Goal: Information Seeking & Learning: Learn about a topic

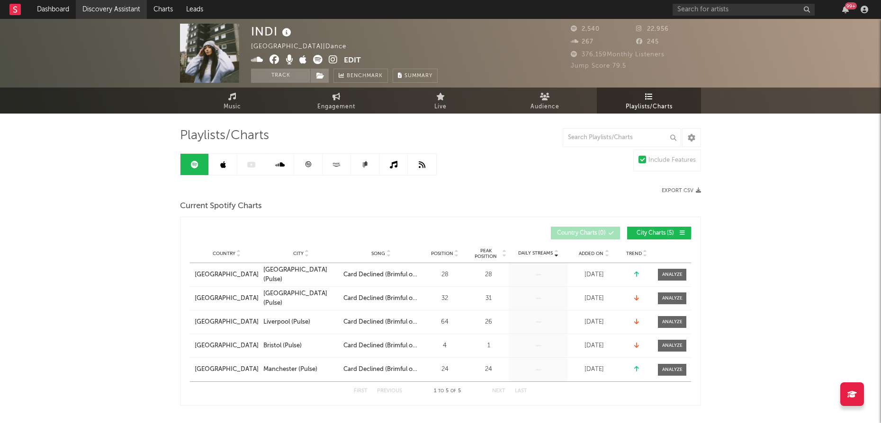
click at [106, 8] on link "Discovery Assistant" at bounding box center [111, 9] width 71 height 19
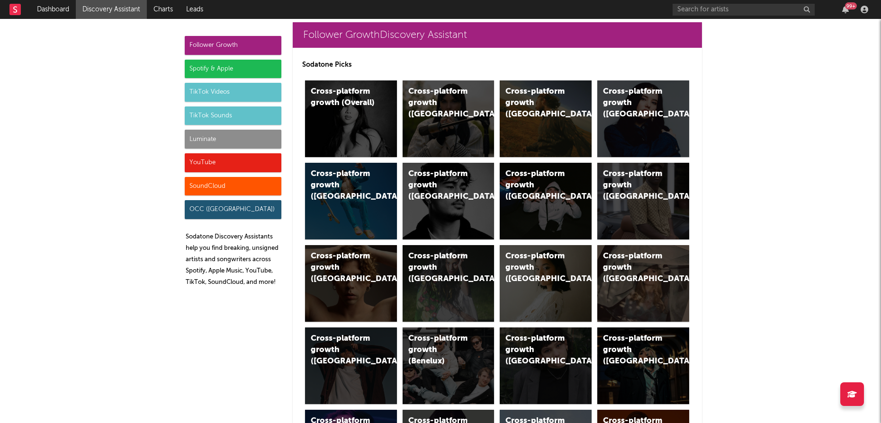
scroll to position [14, 0]
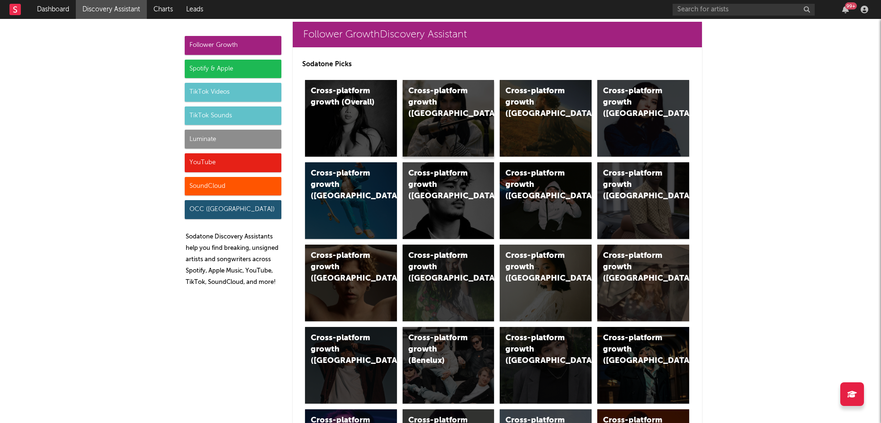
click at [457, 112] on div "Cross-platform growth ([GEOGRAPHIC_DATA])" at bounding box center [448, 118] width 92 height 77
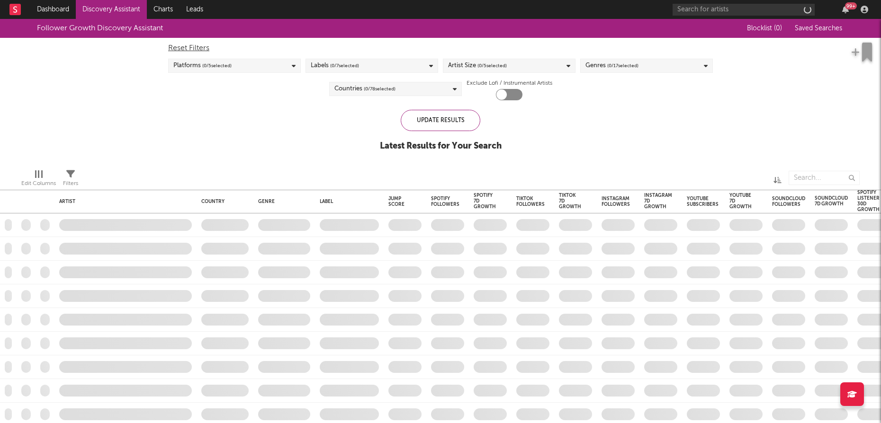
checkbox input "true"
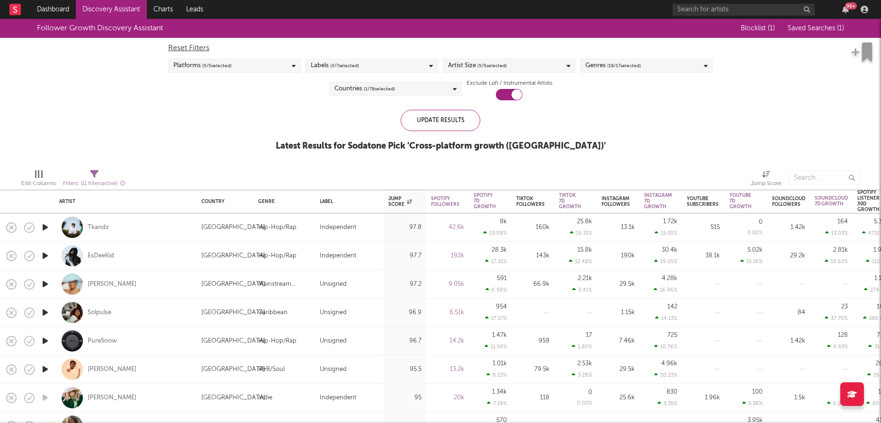
click at [354, 65] on span "( 3 / 7 selected)" at bounding box center [344, 65] width 29 height 11
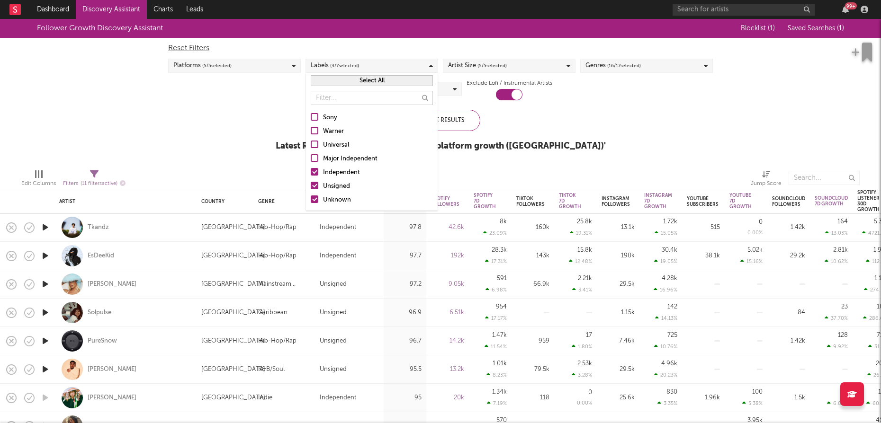
click at [314, 172] on div at bounding box center [315, 172] width 8 height 8
click at [311, 172] on input "Independent" at bounding box center [311, 172] width 0 height 11
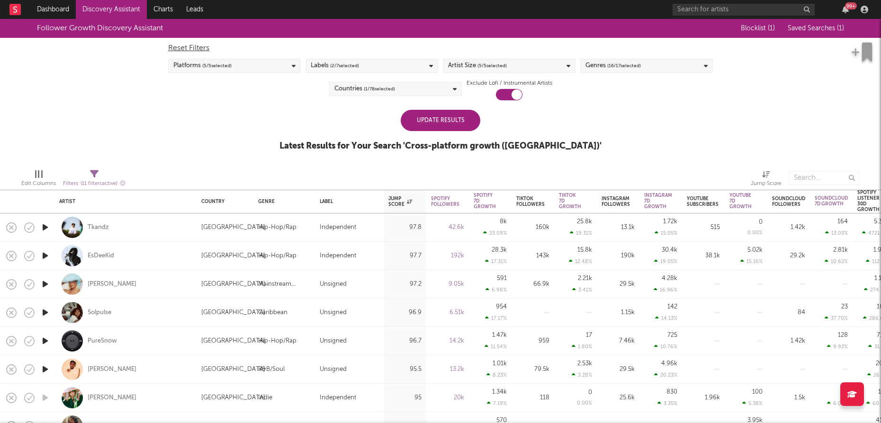
click at [615, 130] on div "Follower Growth Discovery Assistant Blocklist ( 1 ) Saved Searches ( 1 ) Reset …" at bounding box center [440, 90] width 881 height 143
click at [633, 63] on span "( 16 / 17 selected)" at bounding box center [624, 65] width 34 height 11
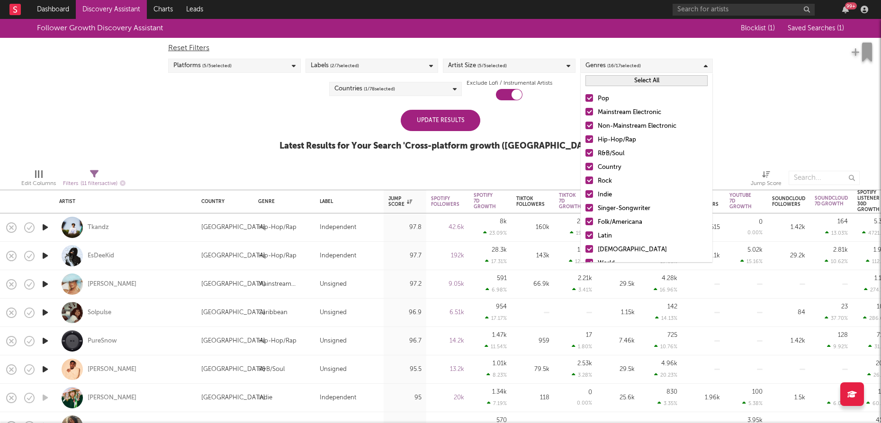
click at [588, 94] on div at bounding box center [589, 98] width 8 height 8
click at [585, 94] on input "Pop" at bounding box center [585, 98] width 0 height 11
click at [588, 109] on div at bounding box center [589, 112] width 8 height 8
click at [585, 109] on input "Mainstream Electronic" at bounding box center [585, 112] width 0 height 11
click at [589, 125] on div at bounding box center [589, 126] width 8 height 8
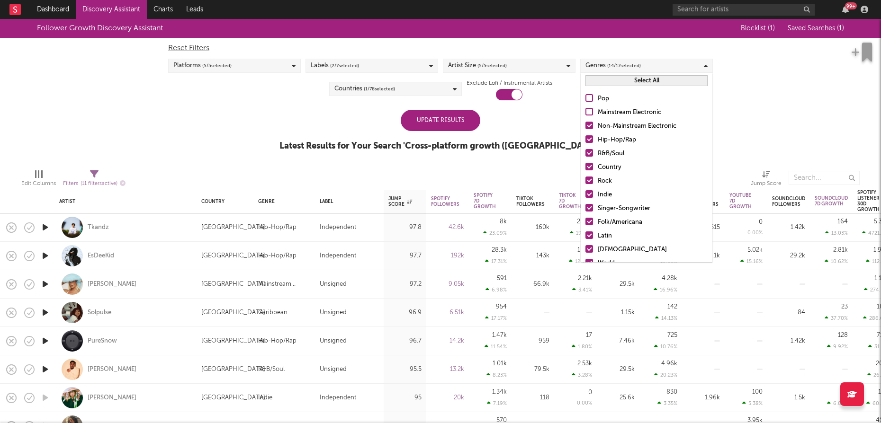
click at [585, 125] on input "Non-Mainstream Electronic" at bounding box center [585, 126] width 0 height 11
click at [590, 169] on div at bounding box center [589, 167] width 8 height 8
click at [585, 169] on input "Country" at bounding box center [585, 167] width 0 height 11
click at [590, 180] on div at bounding box center [589, 181] width 8 height 8
click at [585, 180] on input "Rock" at bounding box center [585, 181] width 0 height 11
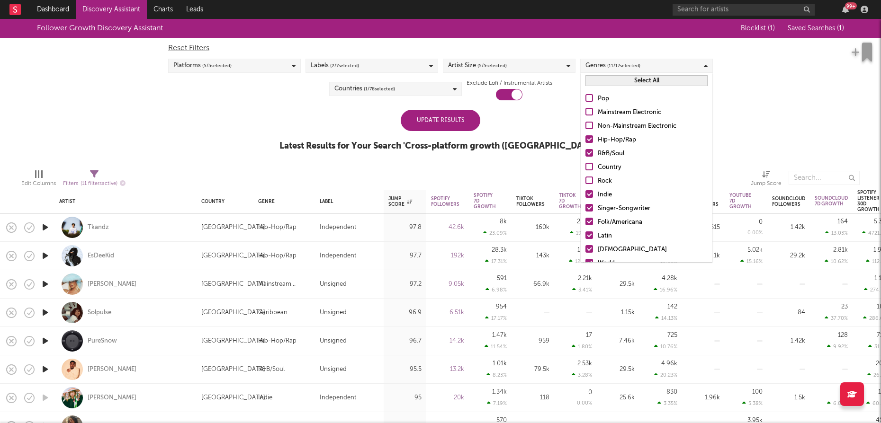
click at [591, 233] on div at bounding box center [589, 236] width 8 height 8
click at [585, 233] on input "Latin" at bounding box center [585, 236] width 0 height 11
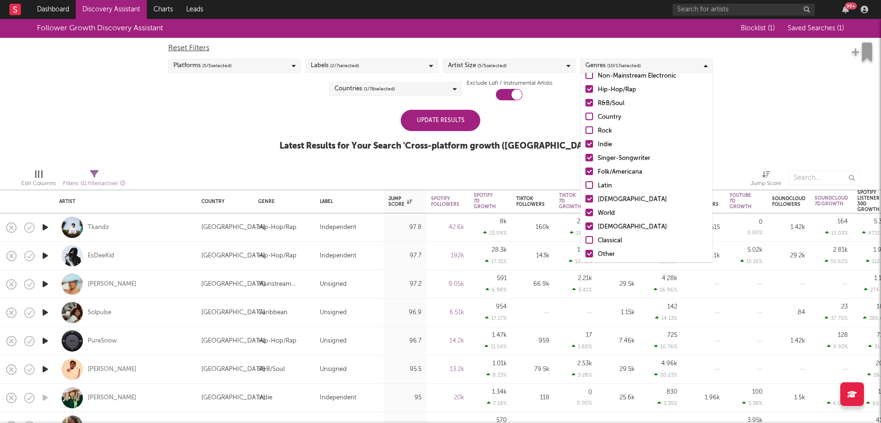
scroll to position [67, 0]
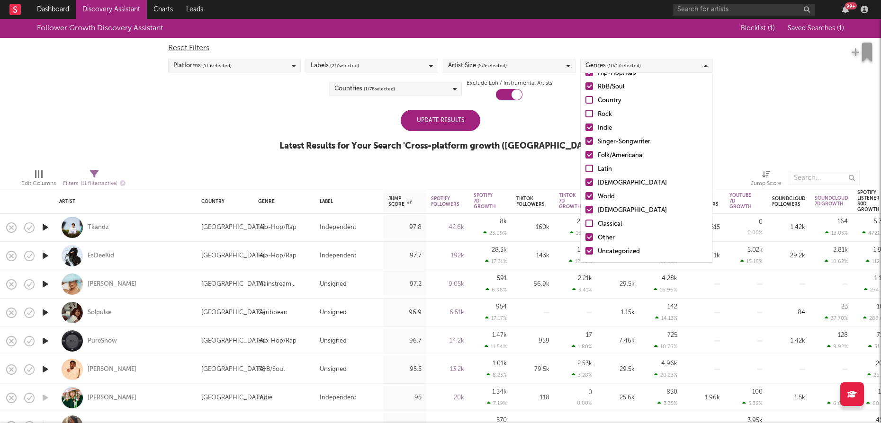
click at [588, 199] on label "World" at bounding box center [646, 196] width 122 height 11
click at [585, 199] on input "World" at bounding box center [585, 196] width 0 height 11
drag, startPoint x: 592, startPoint y: 211, endPoint x: 599, endPoint y: 235, distance: 25.2
click at [592, 211] on div at bounding box center [589, 210] width 8 height 8
click at [585, 211] on input "[DEMOGRAPHIC_DATA]" at bounding box center [585, 210] width 0 height 11
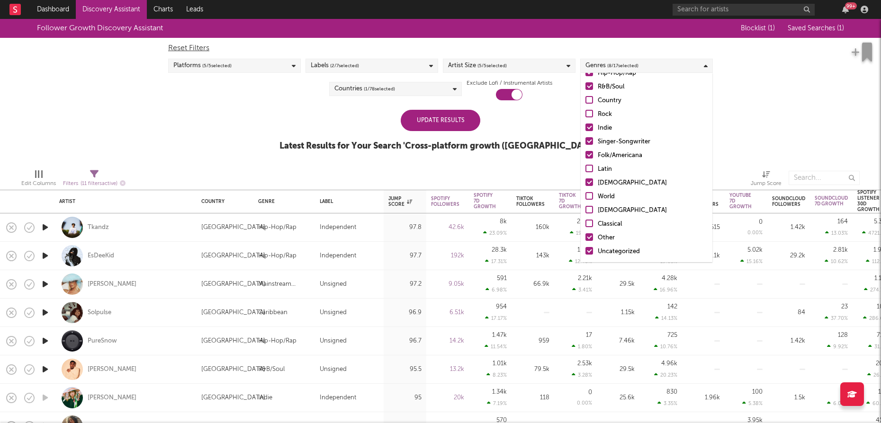
click at [593, 237] on label "Other" at bounding box center [646, 237] width 122 height 11
click at [585, 237] on input "Other" at bounding box center [585, 237] width 0 height 11
drag, startPoint x: 592, startPoint y: 251, endPoint x: 600, endPoint y: 243, distance: 11.4
click at [592, 251] on div at bounding box center [589, 251] width 8 height 8
click at [585, 251] on input "Uncategorized" at bounding box center [585, 251] width 0 height 11
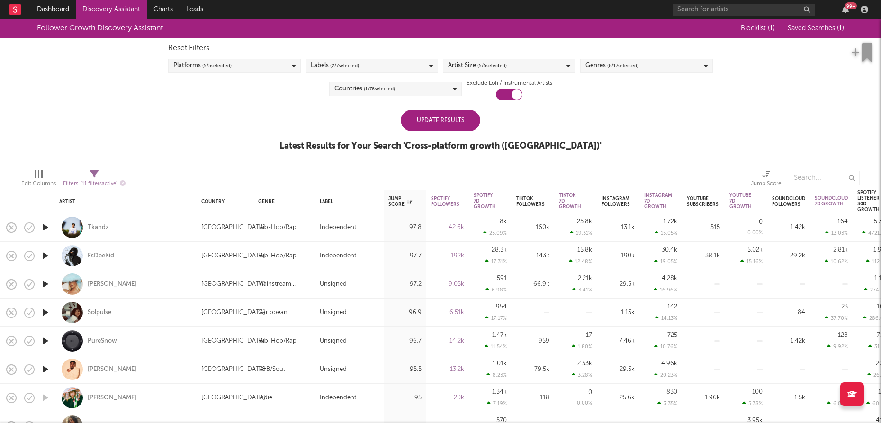
click at [766, 145] on div "Follower Growth Discovery Assistant Blocklist ( 1 ) Saved Searches ( 1 ) Reset …" at bounding box center [440, 90] width 881 height 143
click at [528, 66] on div "Artist Size ( 5 / 5 selected)" at bounding box center [509, 66] width 133 height 14
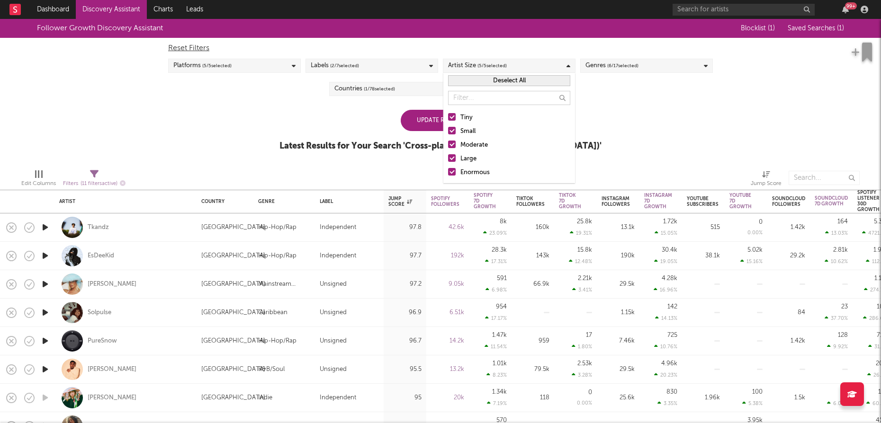
click at [457, 171] on label "Enormous" at bounding box center [509, 172] width 122 height 11
click at [448, 171] on input "Enormous" at bounding box center [448, 172] width 0 height 11
click at [456, 159] on label "Large" at bounding box center [509, 158] width 122 height 11
click at [448, 159] on input "Large" at bounding box center [448, 158] width 0 height 11
drag, startPoint x: 453, startPoint y: 147, endPoint x: 398, endPoint y: 149, distance: 55.0
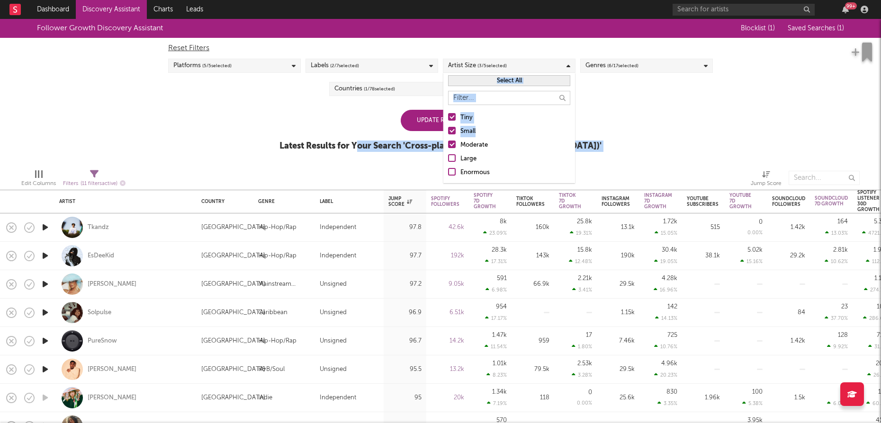
click at [396, 150] on body "Dashboard Discovery Assistant Charts Leads 99 + Notifications Settings Mark all…" at bounding box center [440, 211] width 881 height 423
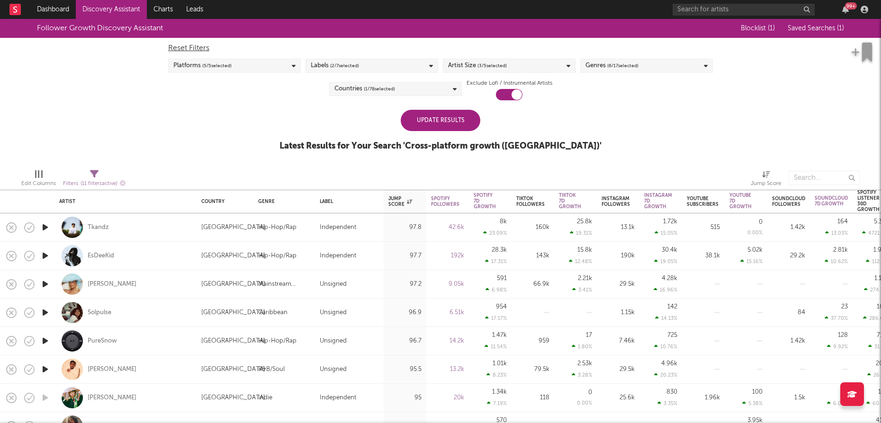
click at [387, 125] on div "Update Results Latest Results for Your Search ' Cross-platform growth ([GEOGRAP…" at bounding box center [440, 136] width 322 height 52
click at [439, 123] on div "Update Results" at bounding box center [441, 120] width 80 height 21
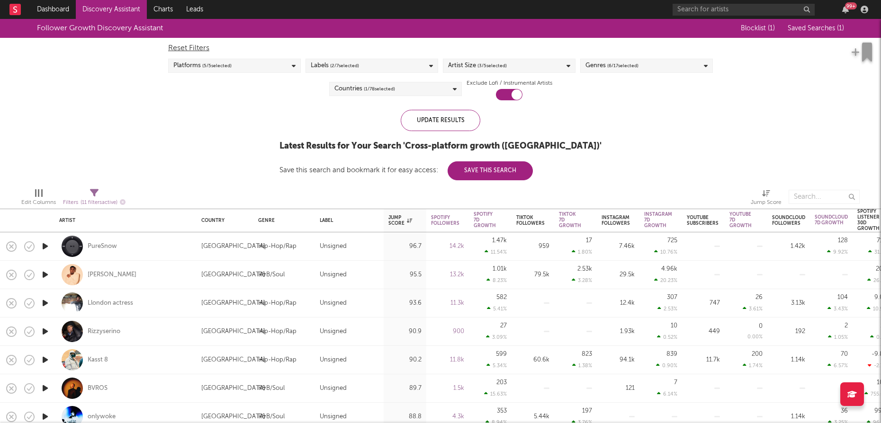
click at [760, 29] on span "Blocklist ( 1 )" at bounding box center [758, 28] width 34 height 7
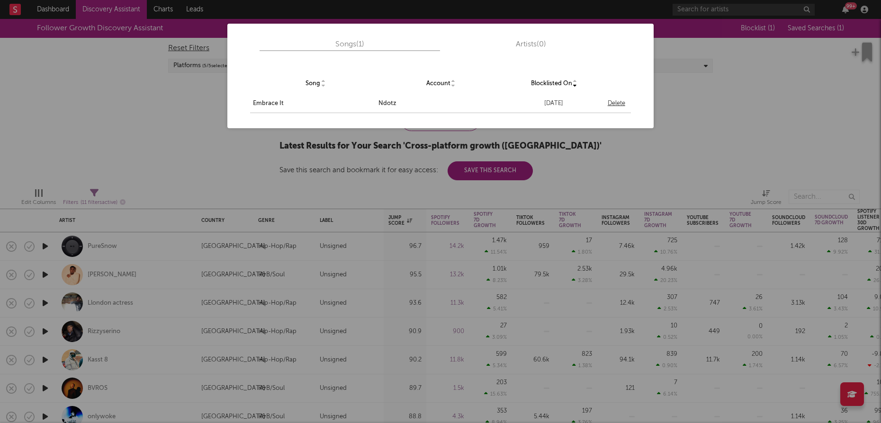
click at [620, 104] on div "Delete" at bounding box center [617, 103] width 18 height 11
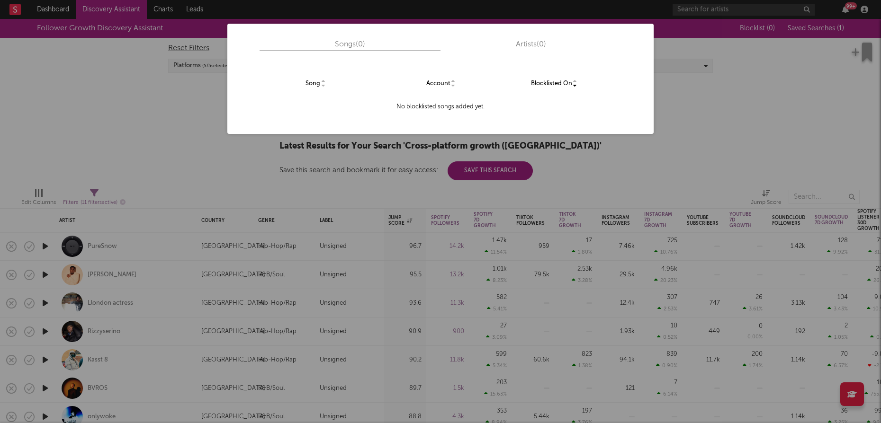
click at [740, 112] on div "Songs ( 0 ) Artists ( 0 ) Song Account Blocklisted On No blocklisted songs adde…" at bounding box center [440, 211] width 881 height 423
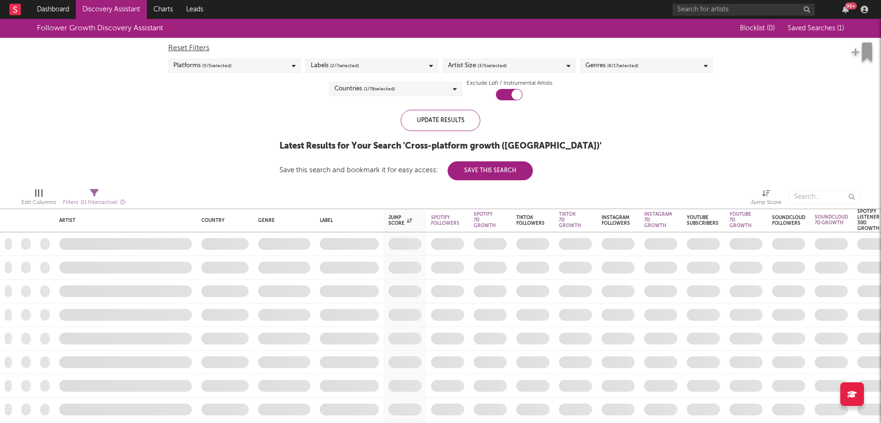
click at [811, 28] on span "Saved Searches ( 1 )" at bounding box center [815, 28] width 56 height 7
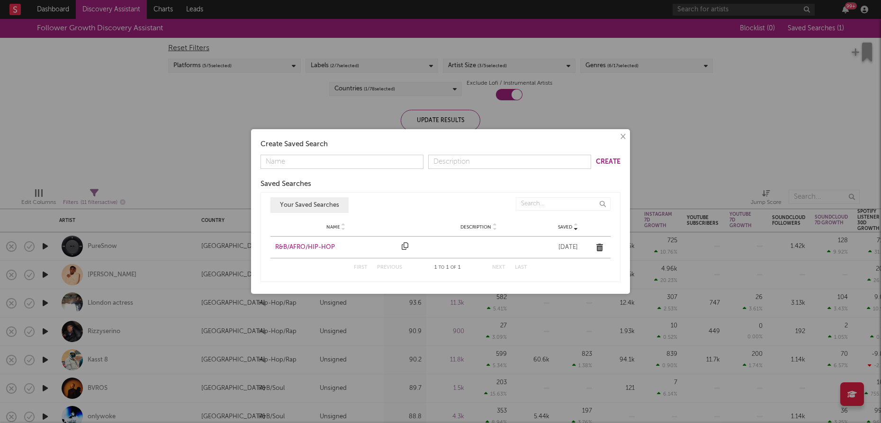
click at [326, 245] on div "R&B/AFRO/HIP-HOP" at bounding box center [336, 247] width 122 height 9
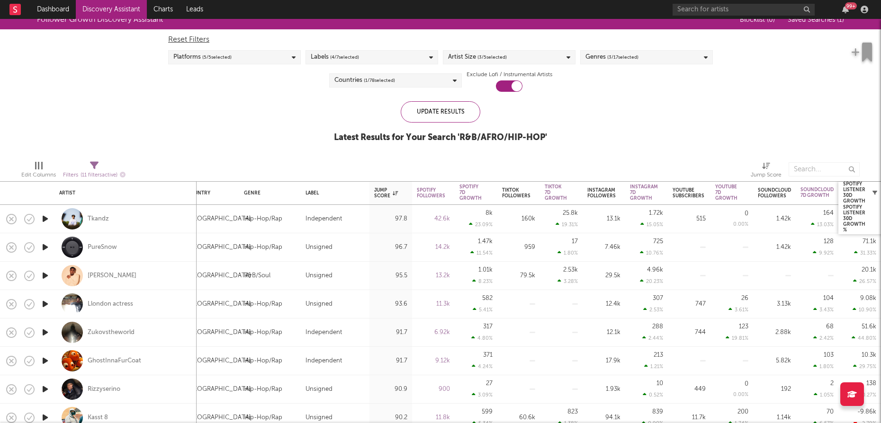
click at [870, 194] on button "button" at bounding box center [874, 192] width 9 height 9
select select "or"
select select "between"
click at [867, 193] on div at bounding box center [872, 192] width 14 height 9
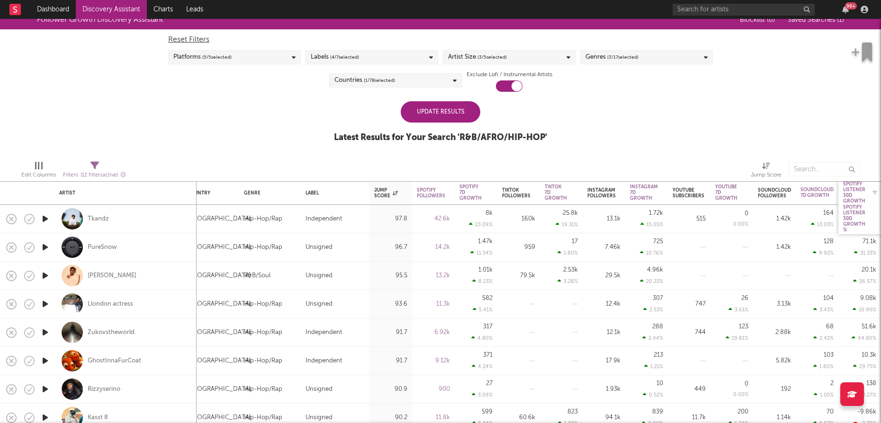
click at [861, 191] on div "Spotify Listener 30D Growth" at bounding box center [854, 192] width 22 height 23
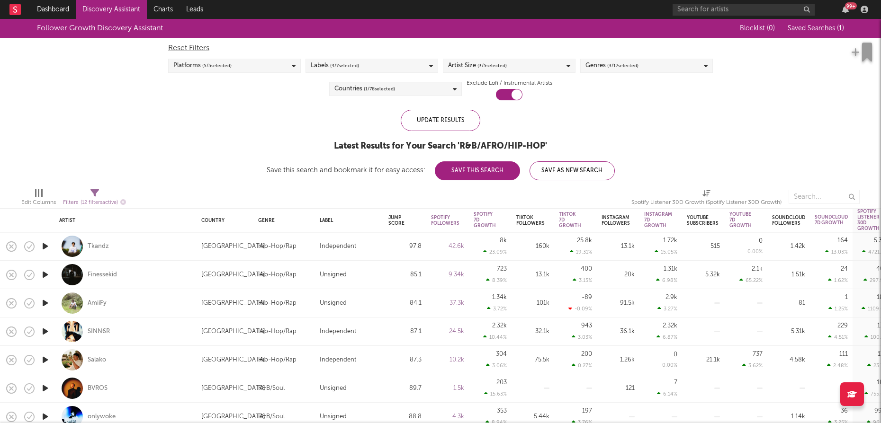
click at [271, 64] on div "Platforms ( 5 / 5 selected)" at bounding box center [234, 66] width 133 height 14
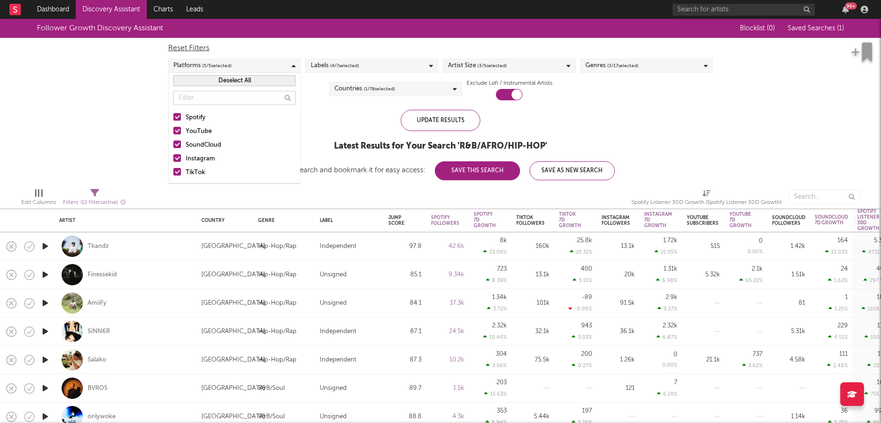
click at [177, 116] on div at bounding box center [177, 117] width 8 height 8
click at [173, 116] on input "Spotify" at bounding box center [173, 117] width 0 height 11
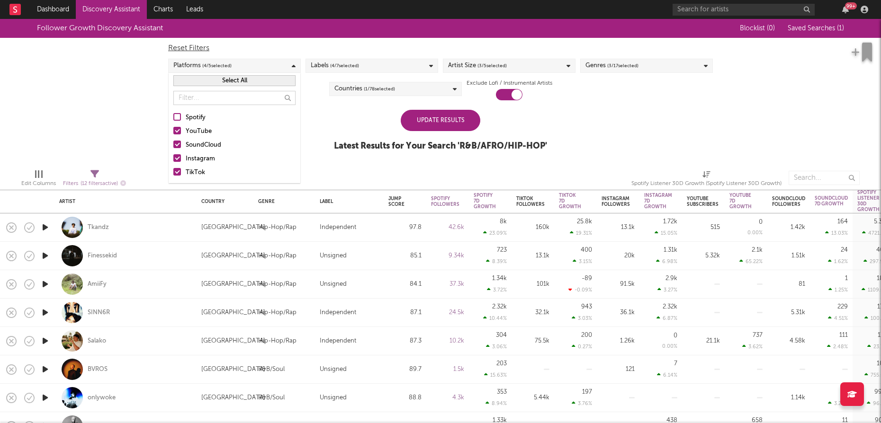
click at [177, 128] on div at bounding box center [177, 131] width 8 height 8
click at [173, 128] on input "YouTube" at bounding box center [173, 131] width 0 height 11
click at [175, 145] on div at bounding box center [177, 145] width 8 height 8
click at [173, 145] on input "SoundCloud" at bounding box center [173, 145] width 0 height 11
click at [179, 157] on div at bounding box center [177, 158] width 8 height 8
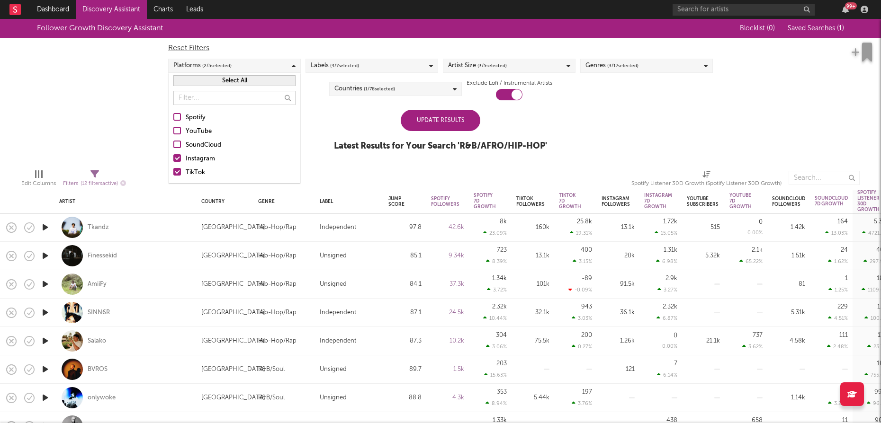
click at [173, 157] on input "Instagram" at bounding box center [173, 158] width 0 height 11
click at [330, 125] on div "Follower Growth Discovery Assistant Blocklist ( 0 ) Saved Searches ( 1 ) Reset …" at bounding box center [440, 90] width 881 height 143
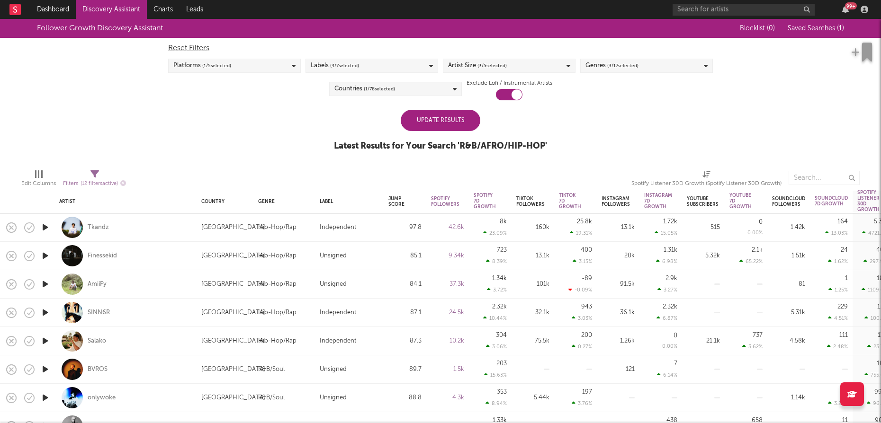
click at [370, 88] on span "( 1 / 78 selected)" at bounding box center [379, 88] width 31 height 11
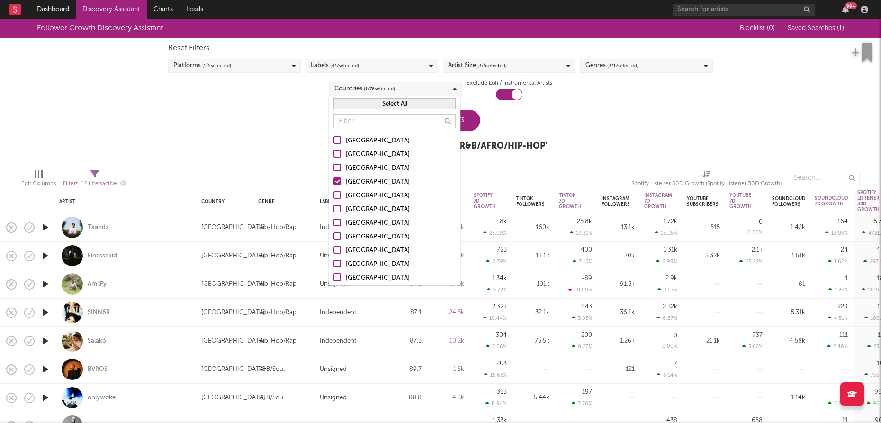
click at [370, 88] on span "( 1 / 78 selected)" at bounding box center [379, 88] width 31 height 11
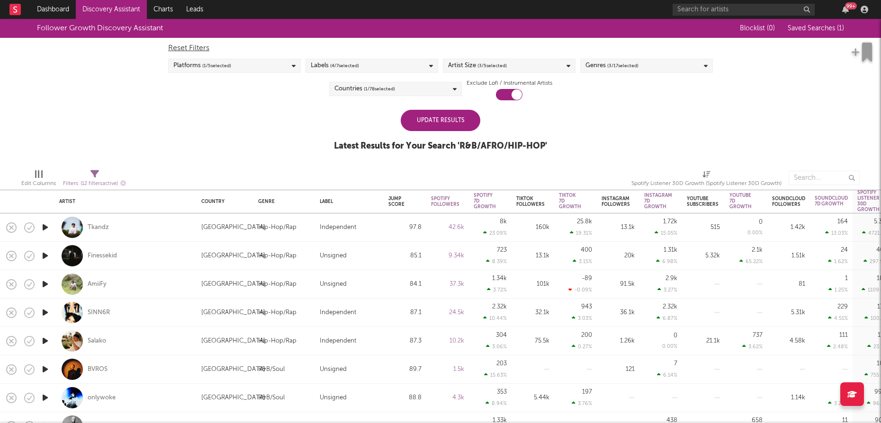
click at [341, 61] on span "( 4 / 7 selected)" at bounding box center [344, 65] width 29 height 11
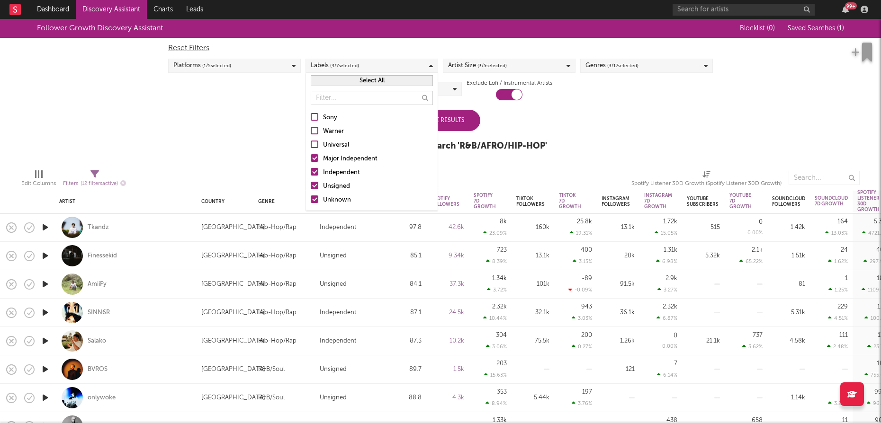
click at [316, 157] on div at bounding box center [315, 158] width 8 height 8
click at [311, 157] on input "Major Independent" at bounding box center [311, 158] width 0 height 11
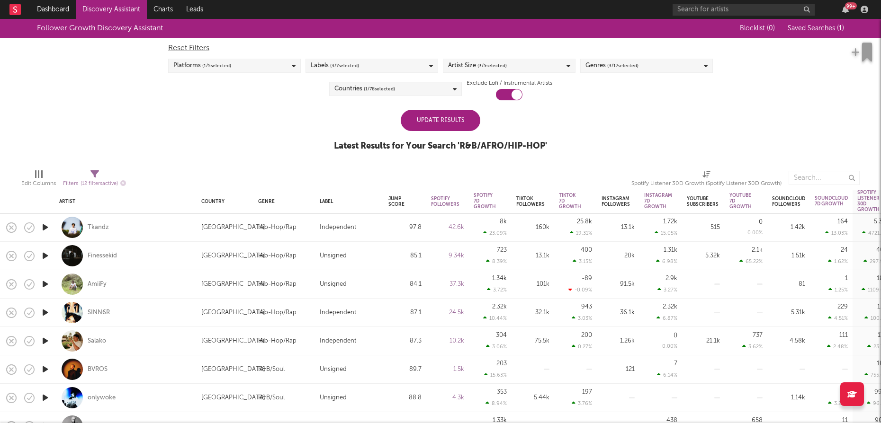
click at [261, 117] on div "Follower Growth Discovery Assistant Blocklist ( 0 ) Saved Searches ( 1 ) Reset …" at bounding box center [440, 90] width 881 height 143
click at [486, 65] on span "( 3 / 5 selected)" at bounding box center [491, 65] width 29 height 11
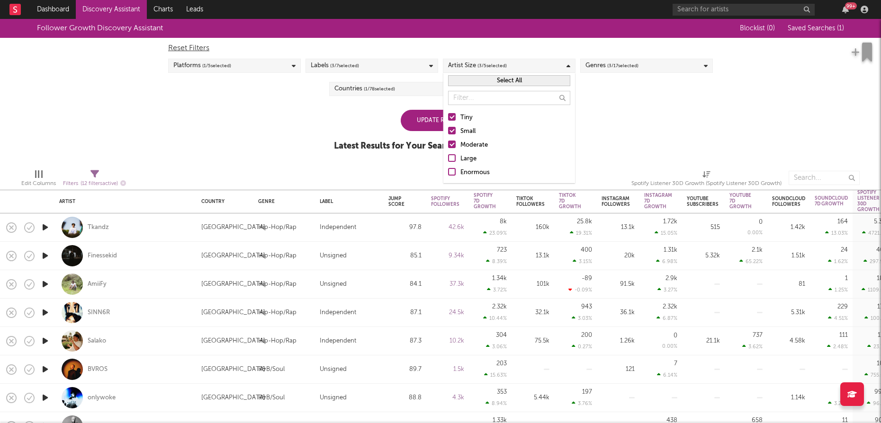
click at [647, 90] on div "Reset Filters Platforms ( 1 / 5 selected) Labels ( 3 / 7 selected) Artist Size …" at bounding box center [440, 69] width 554 height 63
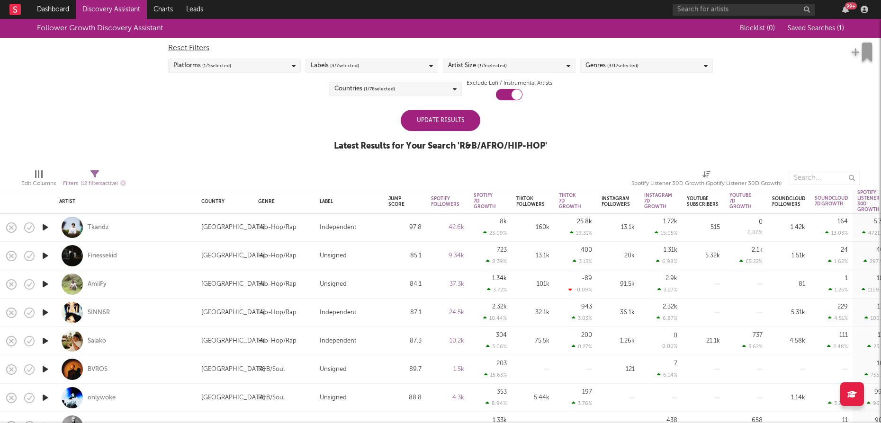
click at [628, 71] on span "( 3 / 17 selected)" at bounding box center [622, 65] width 31 height 11
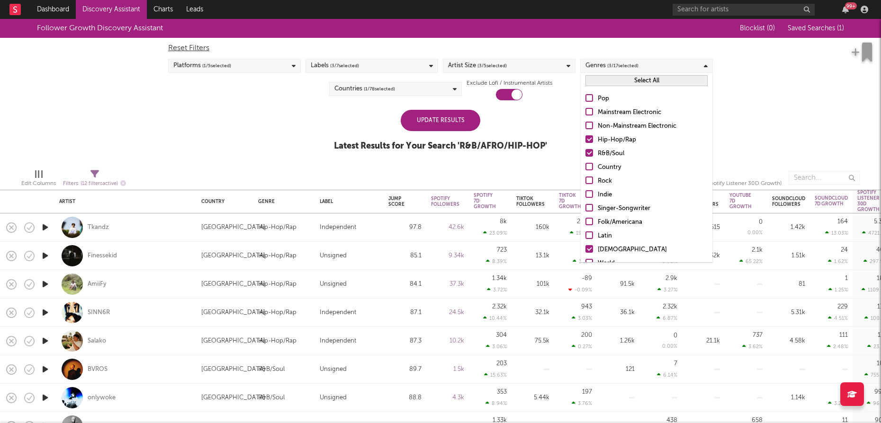
click at [527, 125] on div "Update Results Latest Results for Your Search ' R&B/AFRO/HIP-HOP '" at bounding box center [440, 136] width 213 height 52
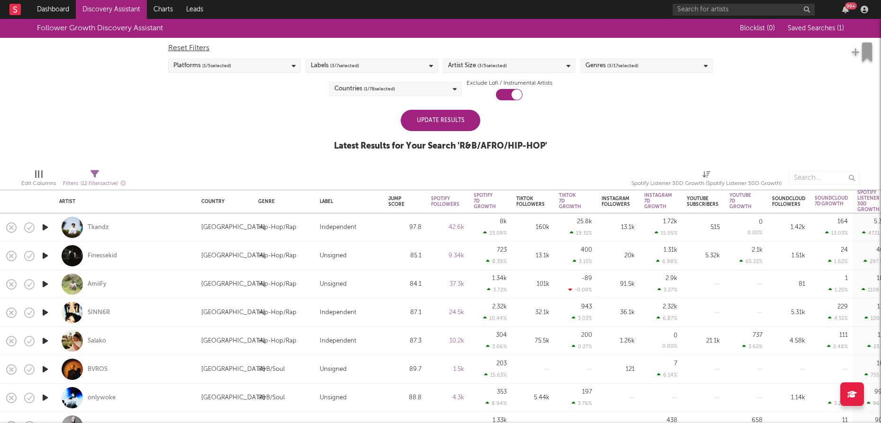
click at [452, 125] on div "Update Results" at bounding box center [441, 120] width 80 height 21
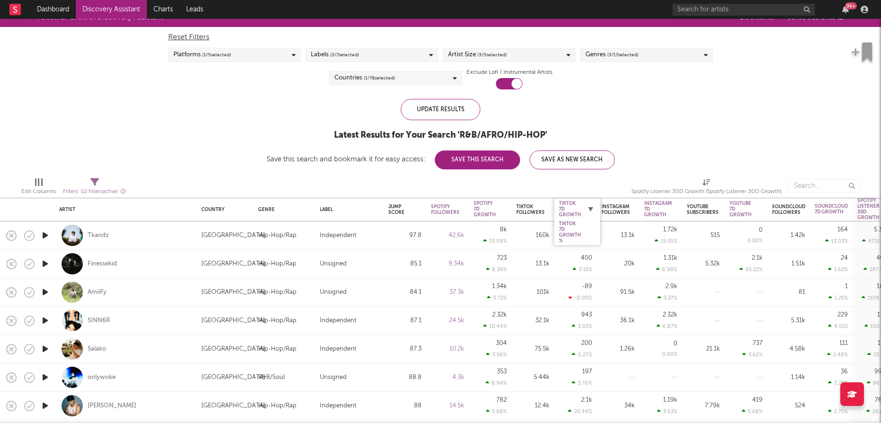
click at [590, 208] on icon "button" at bounding box center [590, 209] width 5 height 5
select select "or"
select select "between"
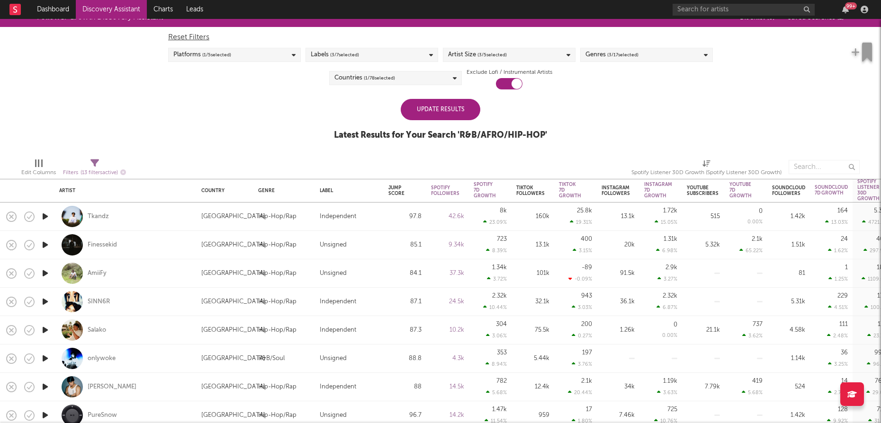
click at [650, 142] on div "Follower Growth Discovery Assistant Blocklist ( 0 ) Saved Searches ( 1 ) Reset …" at bounding box center [440, 79] width 881 height 143
click at [591, 188] on icon "button" at bounding box center [590, 190] width 5 height 5
select select "or"
select select "between"
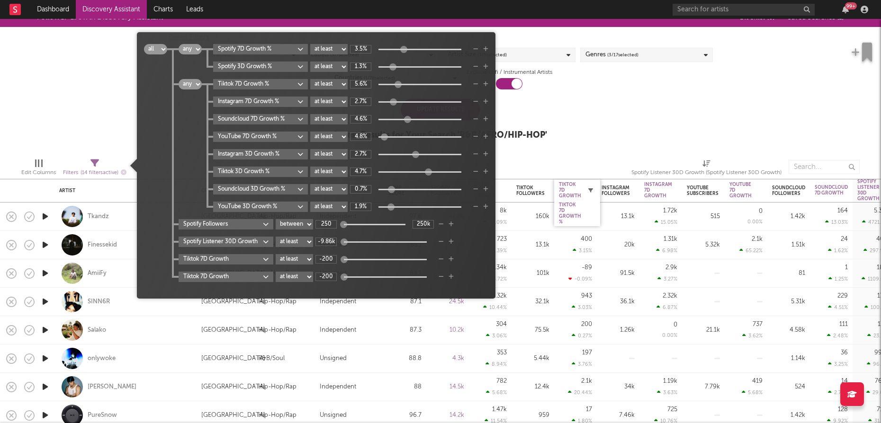
click at [591, 188] on icon "button" at bounding box center [590, 190] width 5 height 5
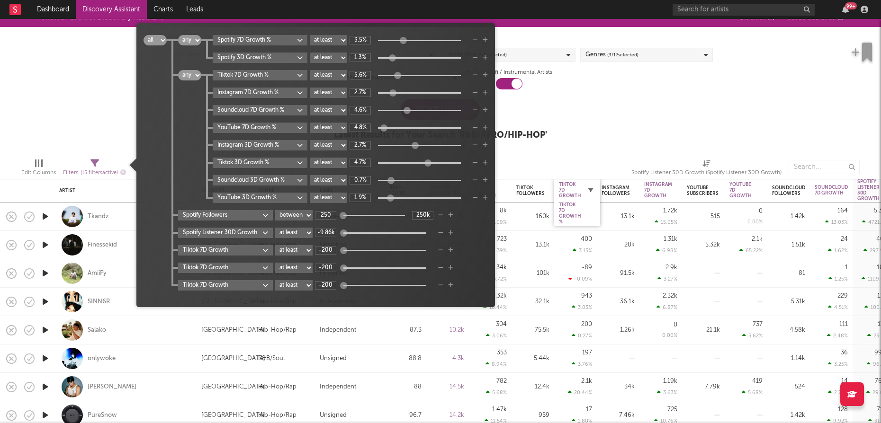
click at [591, 188] on icon "button" at bounding box center [590, 190] width 5 height 5
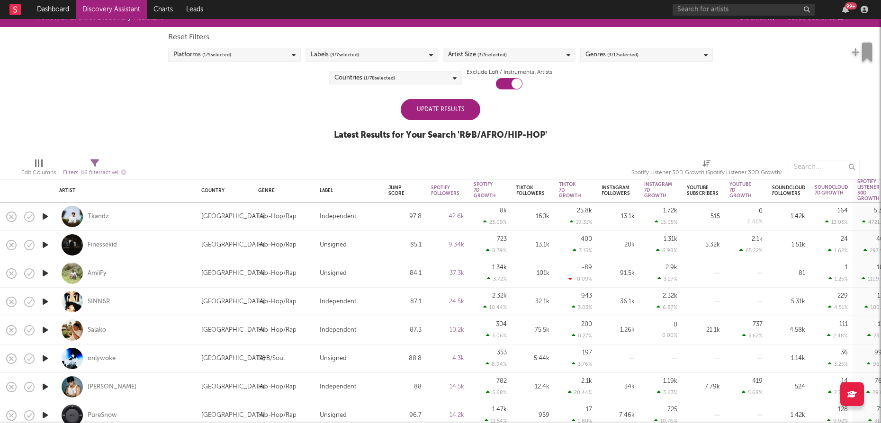
click at [608, 145] on div "Follower Growth Discovery Assistant Blocklist ( 0 ) Saved Searches ( 1 ) Reset …" at bounding box center [440, 79] width 881 height 143
click at [569, 189] on div "Tiktok 7D Growth" at bounding box center [570, 190] width 22 height 17
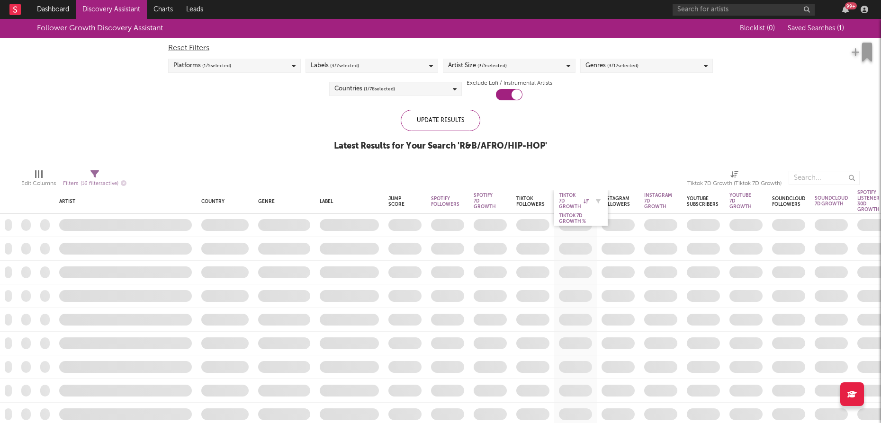
click at [586, 201] on icon at bounding box center [585, 201] width 5 height 5
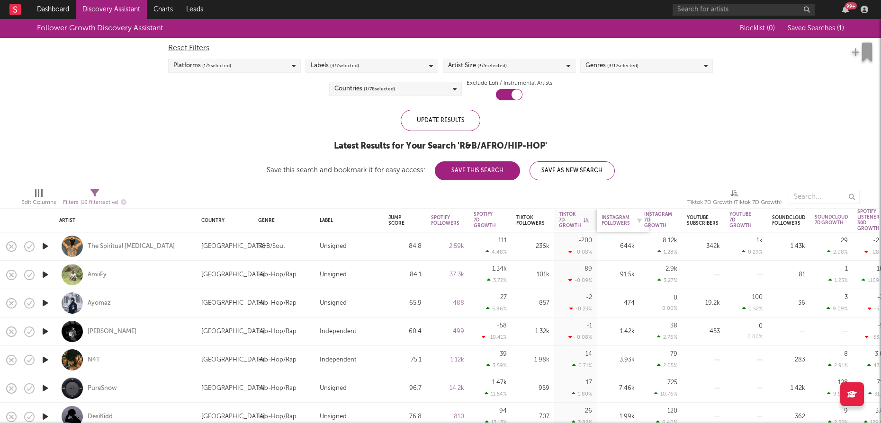
drag, startPoint x: 586, startPoint y: 219, endPoint x: 608, endPoint y: 225, distance: 23.0
click at [586, 219] on icon at bounding box center [585, 220] width 5 height 5
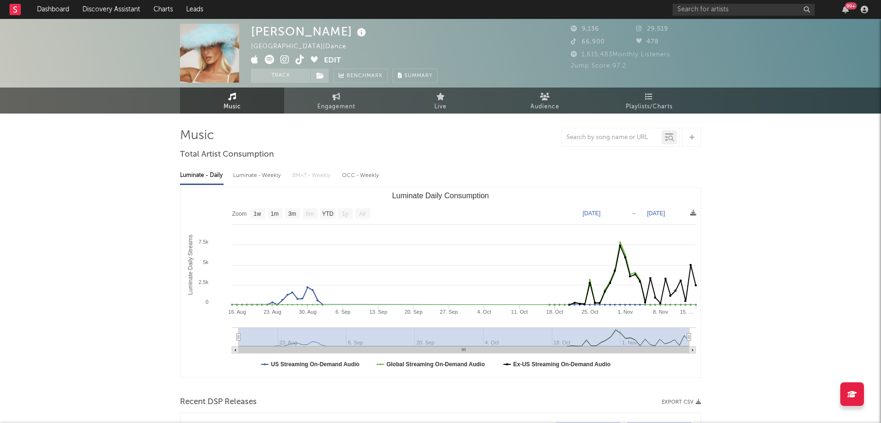
select select "1w"
